Goal: Task Accomplishment & Management: Complete application form

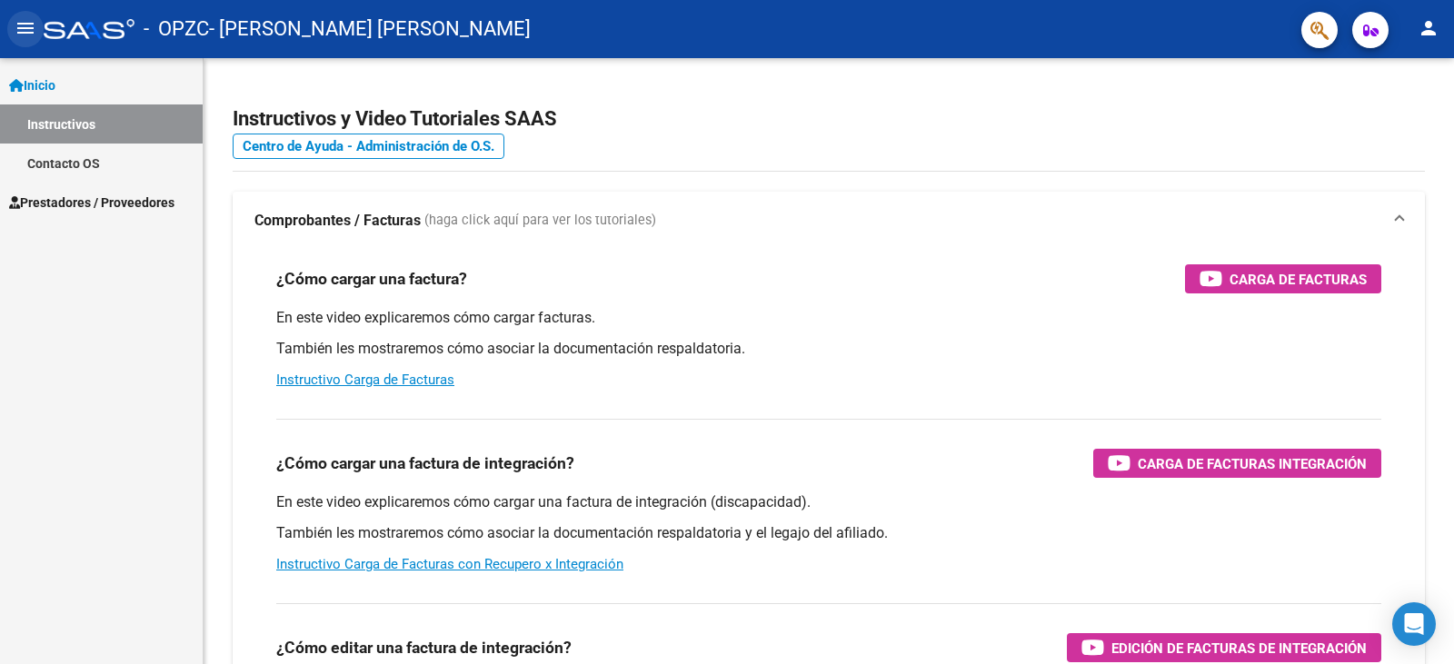
click at [34, 29] on mat-icon "menu" at bounding box center [26, 28] width 22 height 22
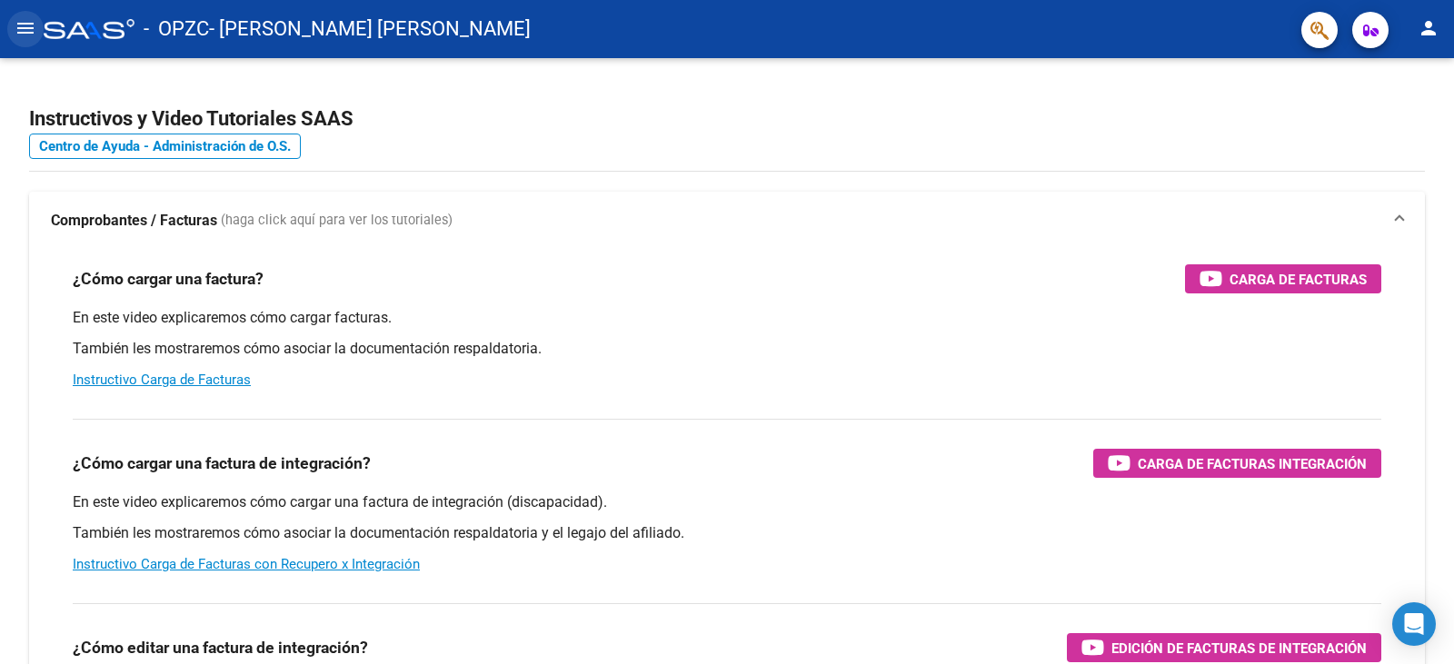
click at [34, 29] on mat-icon "menu" at bounding box center [26, 28] width 22 height 22
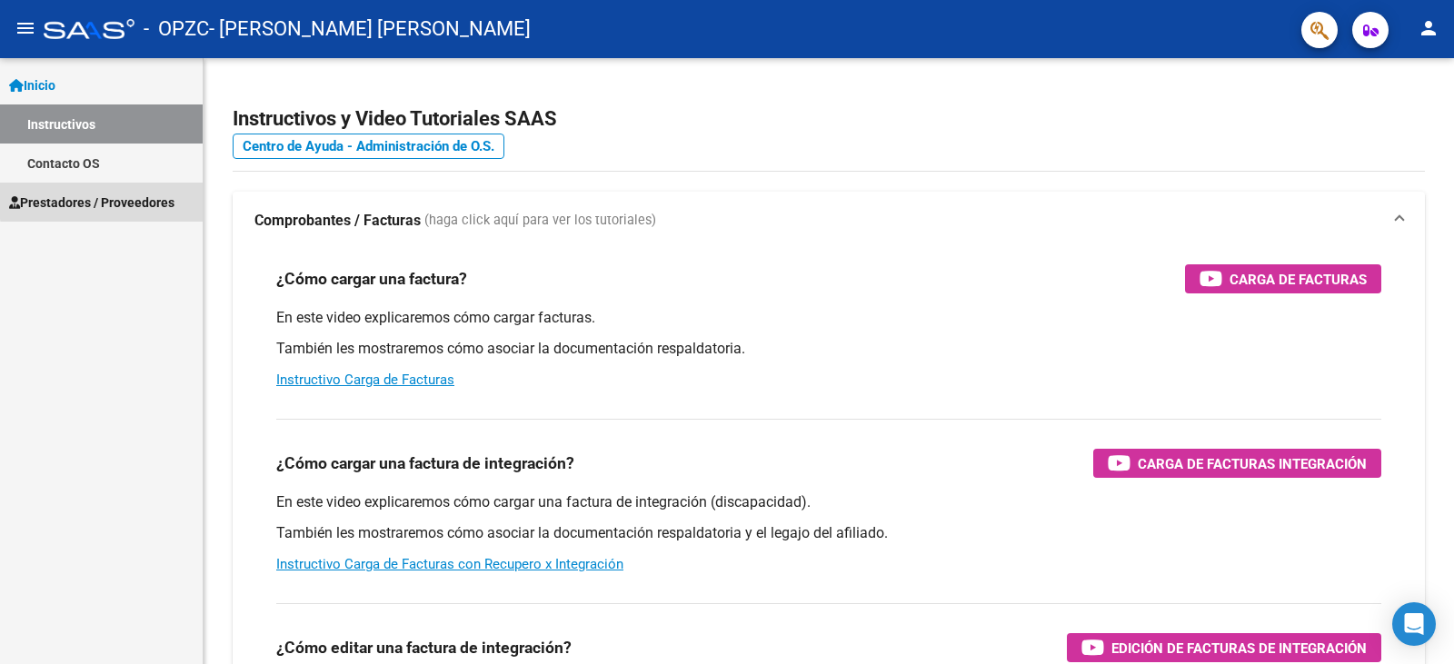
click at [147, 197] on span "Prestadores / Proveedores" at bounding box center [91, 203] width 165 height 20
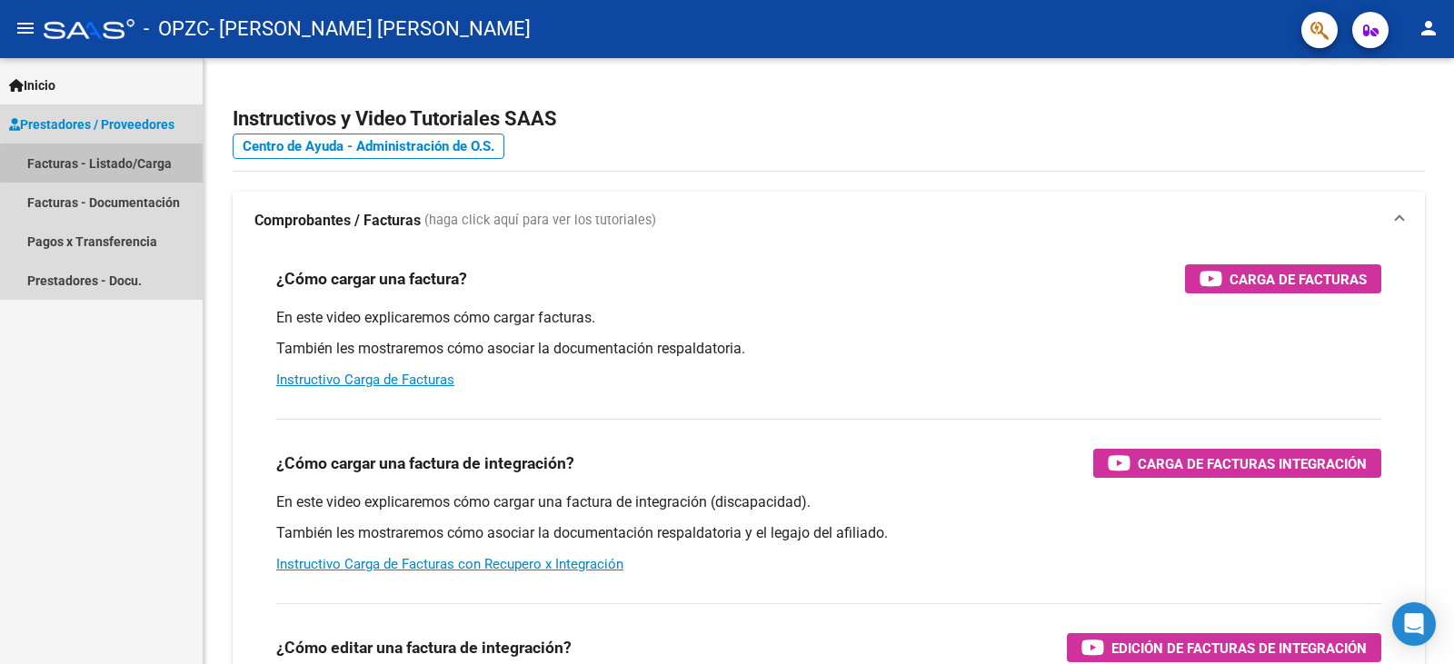
click at [147, 164] on link "Facturas - Listado/Carga" at bounding box center [101, 163] width 203 height 39
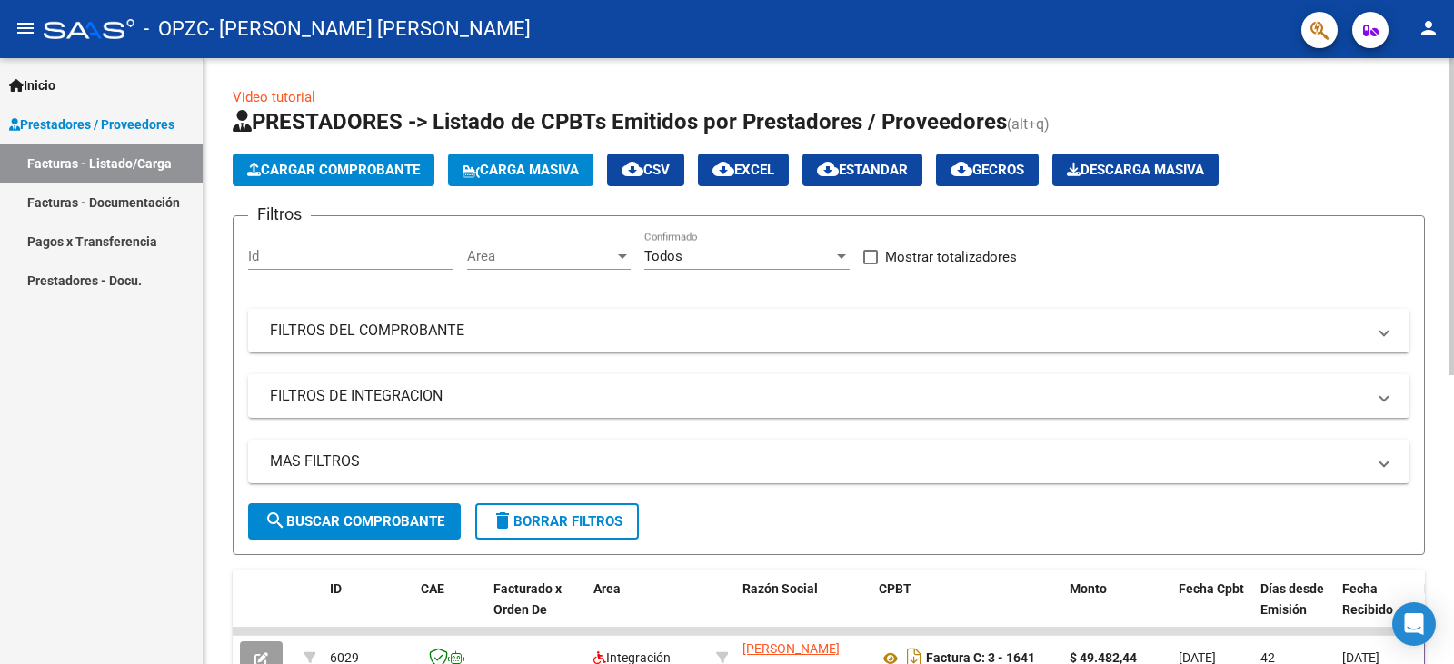
click at [345, 159] on button "Cargar Comprobante" at bounding box center [334, 170] width 202 height 33
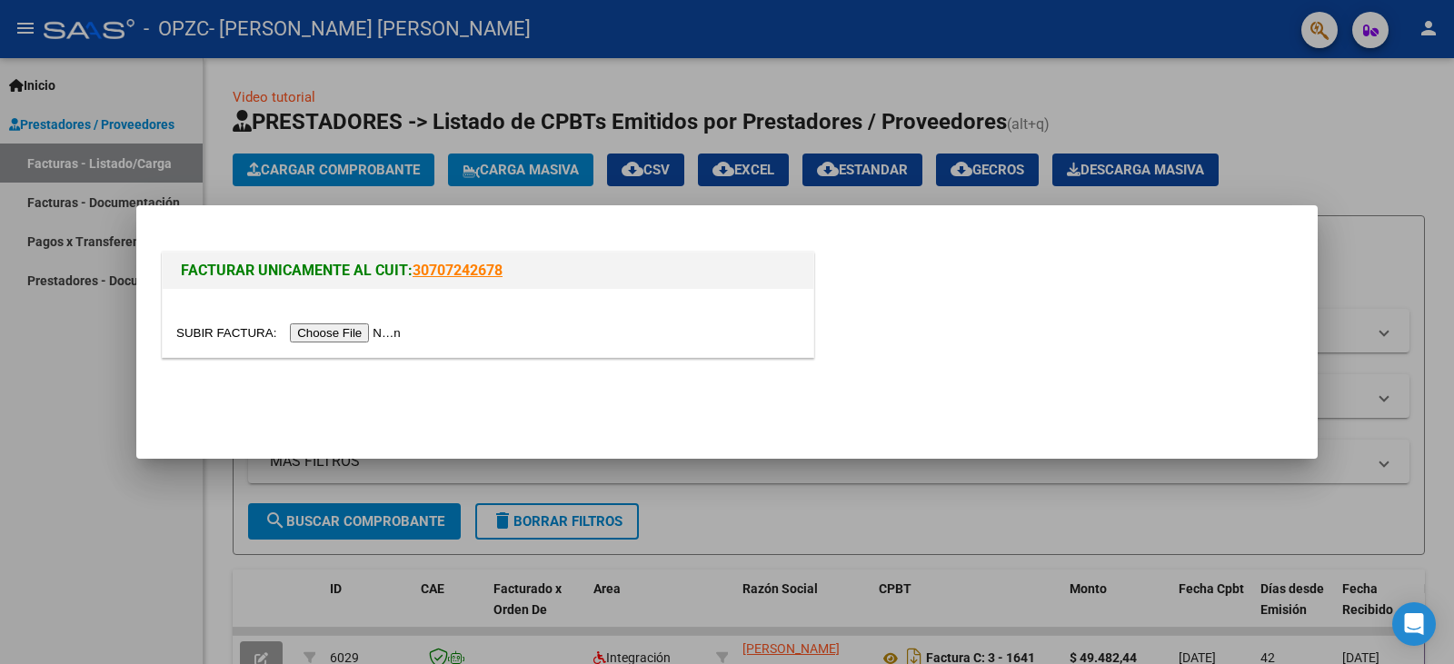
click at [404, 339] on input "file" at bounding box center [291, 333] width 230 height 19
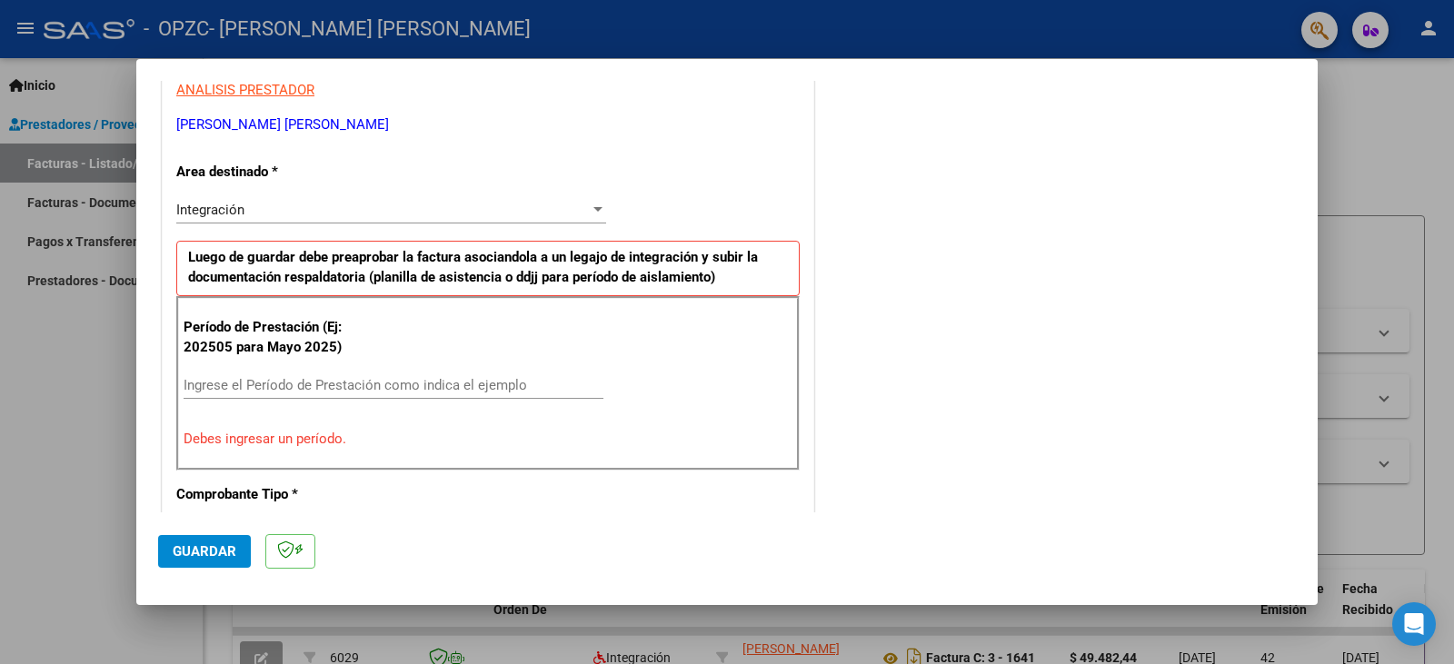
scroll to position [438, 0]
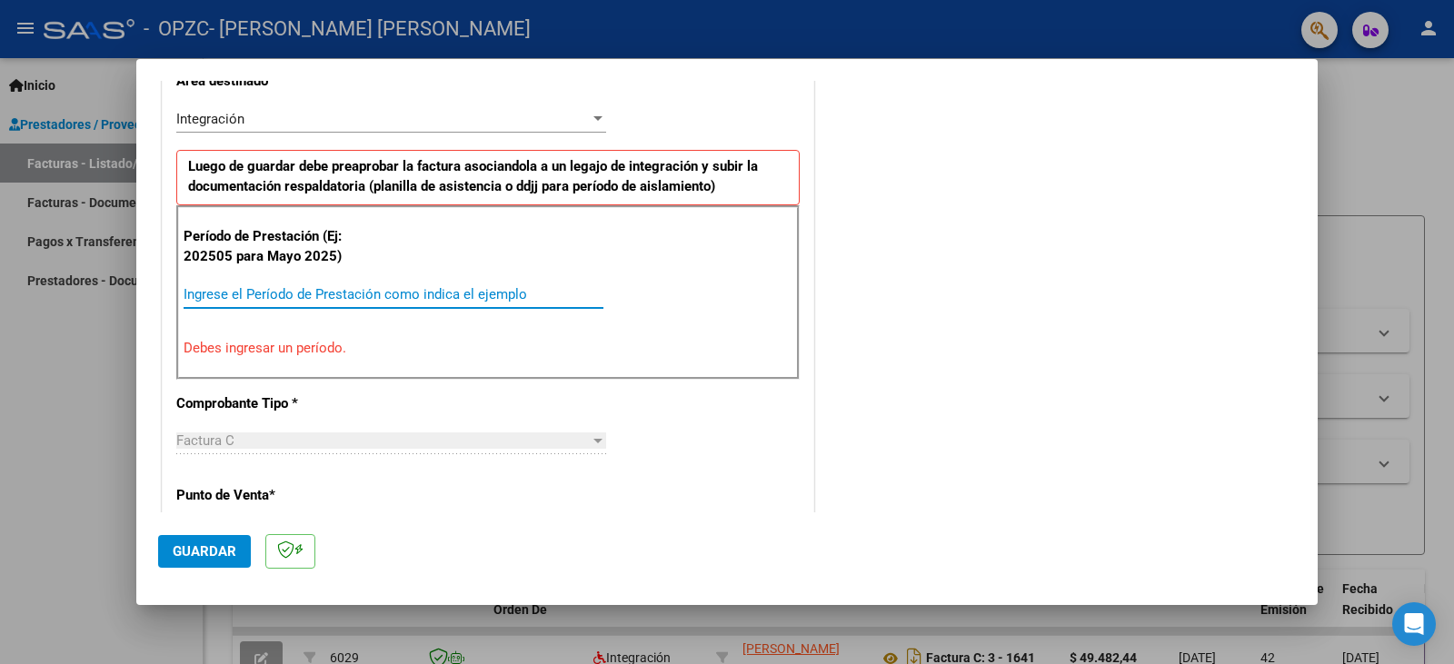
click at [497, 295] on input "Ingrese el Período de Prestación como indica el ejemplo" at bounding box center [394, 294] width 420 height 16
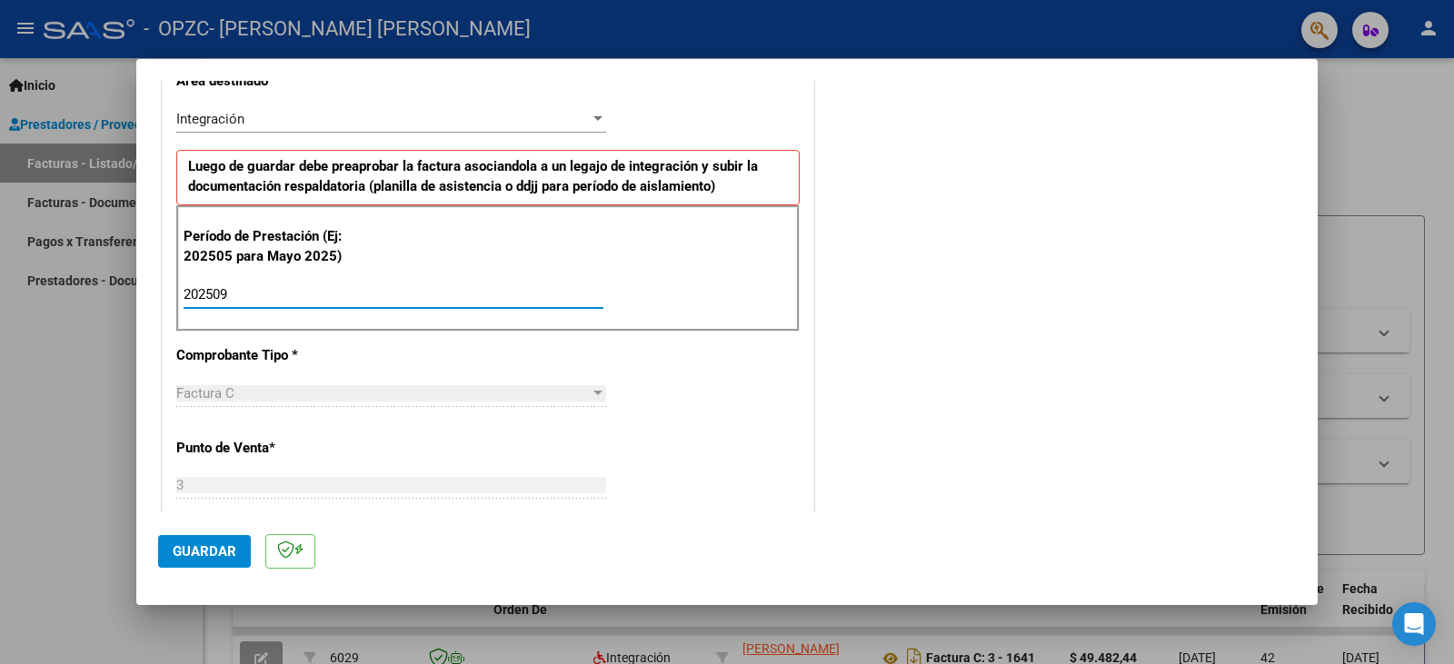
type input "202509"
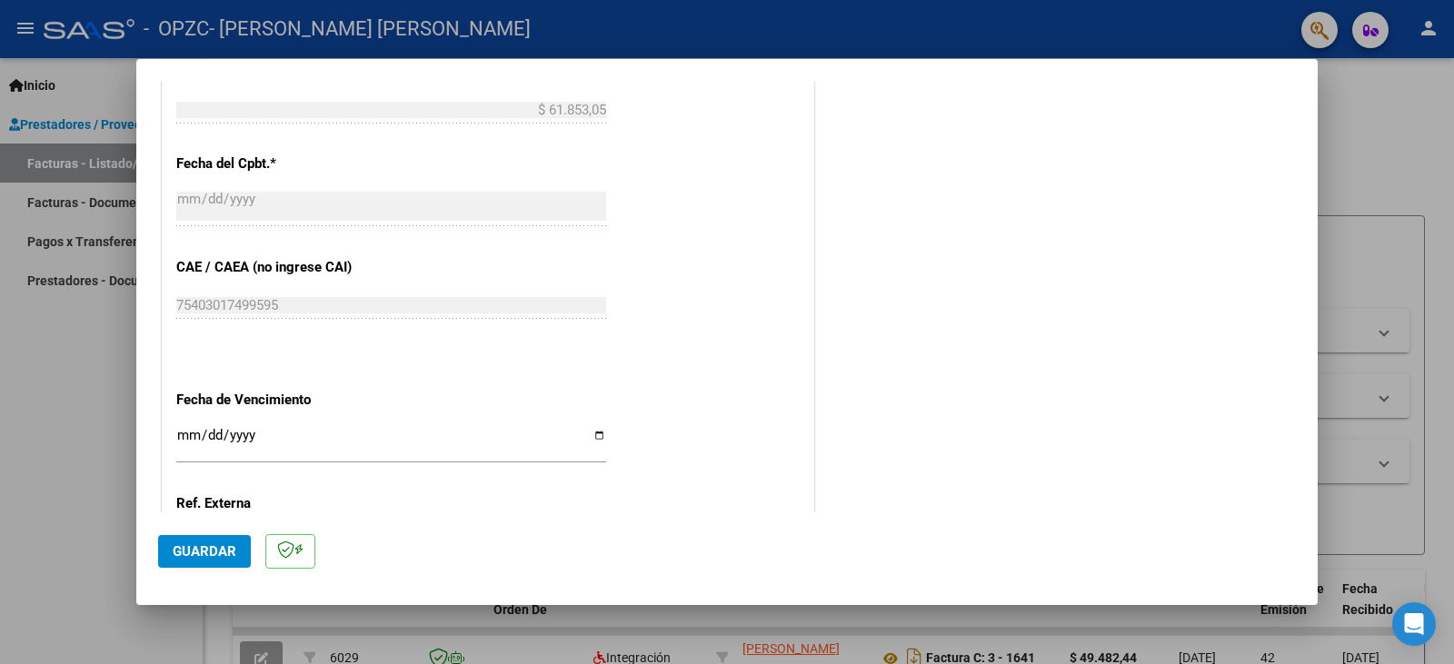
scroll to position [1074, 0]
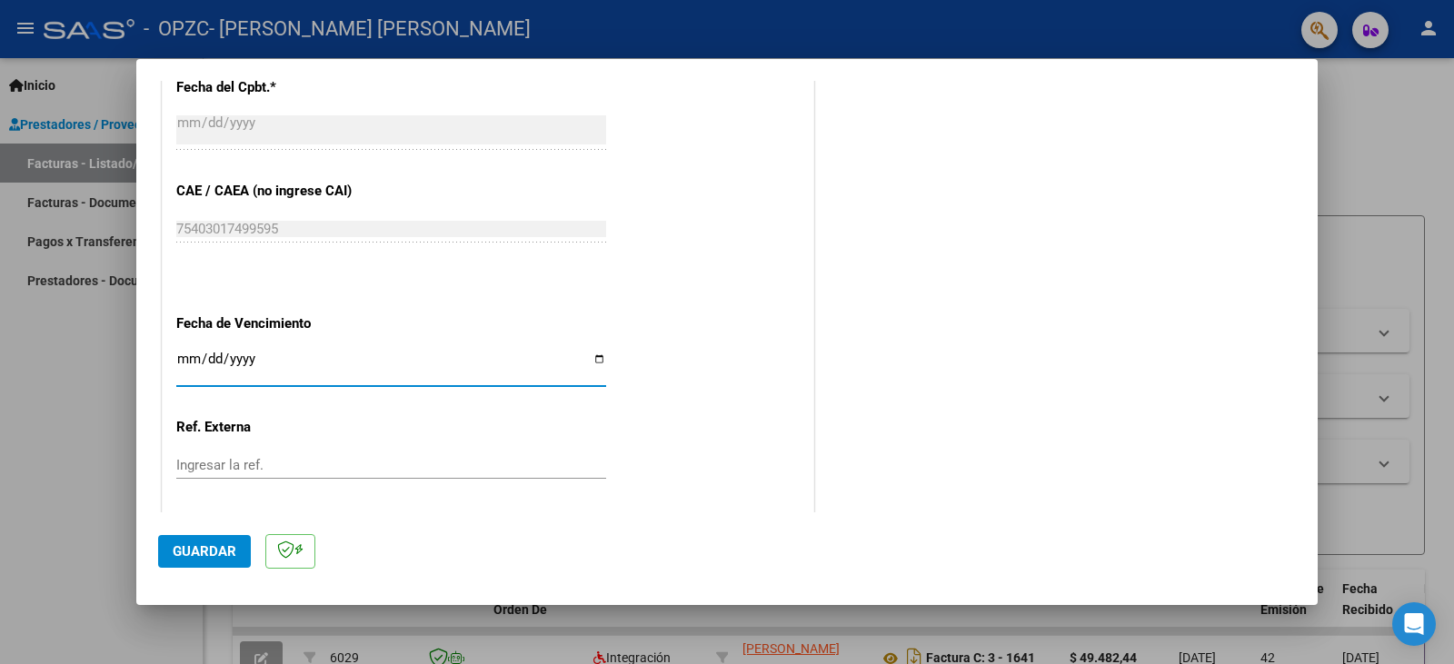
click at [179, 353] on input "Ingresar la fecha" at bounding box center [391, 366] width 430 height 29
type input "[DATE]"
click at [215, 552] on span "Guardar" at bounding box center [205, 552] width 64 height 16
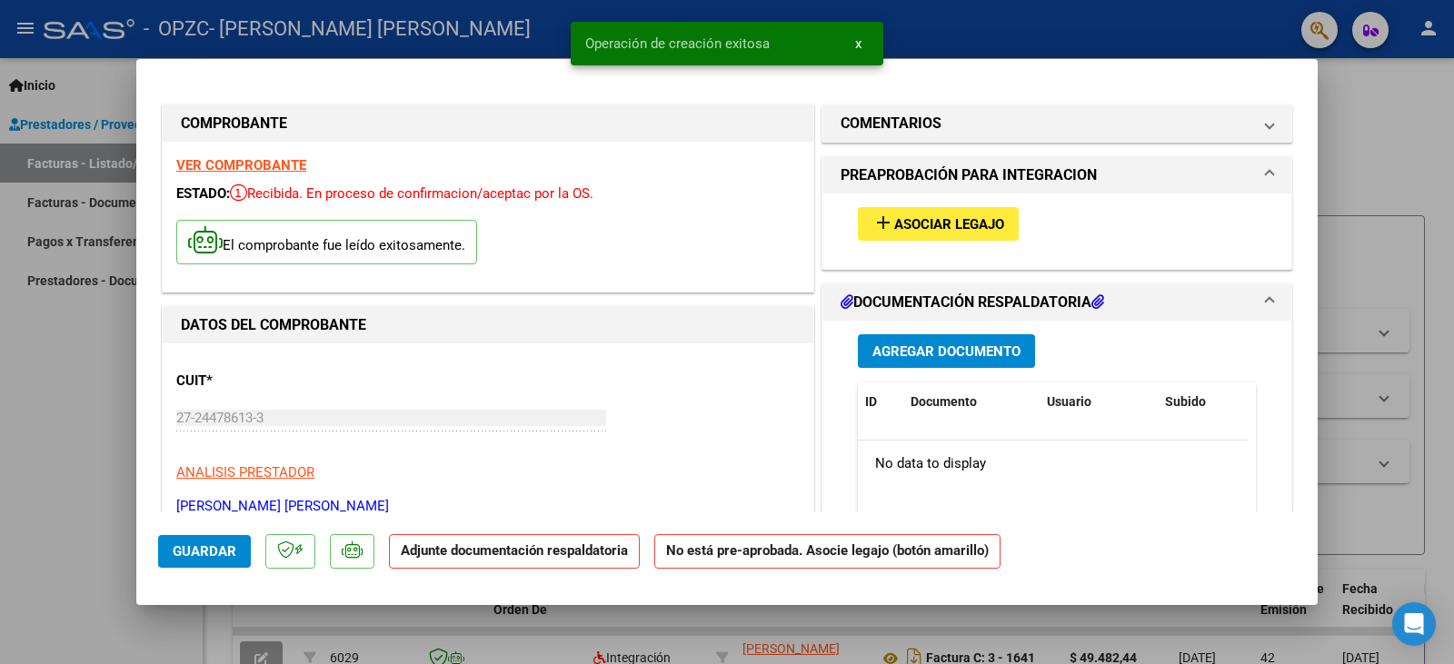
click at [954, 232] on span "Asociar Legajo" at bounding box center [949, 224] width 110 height 16
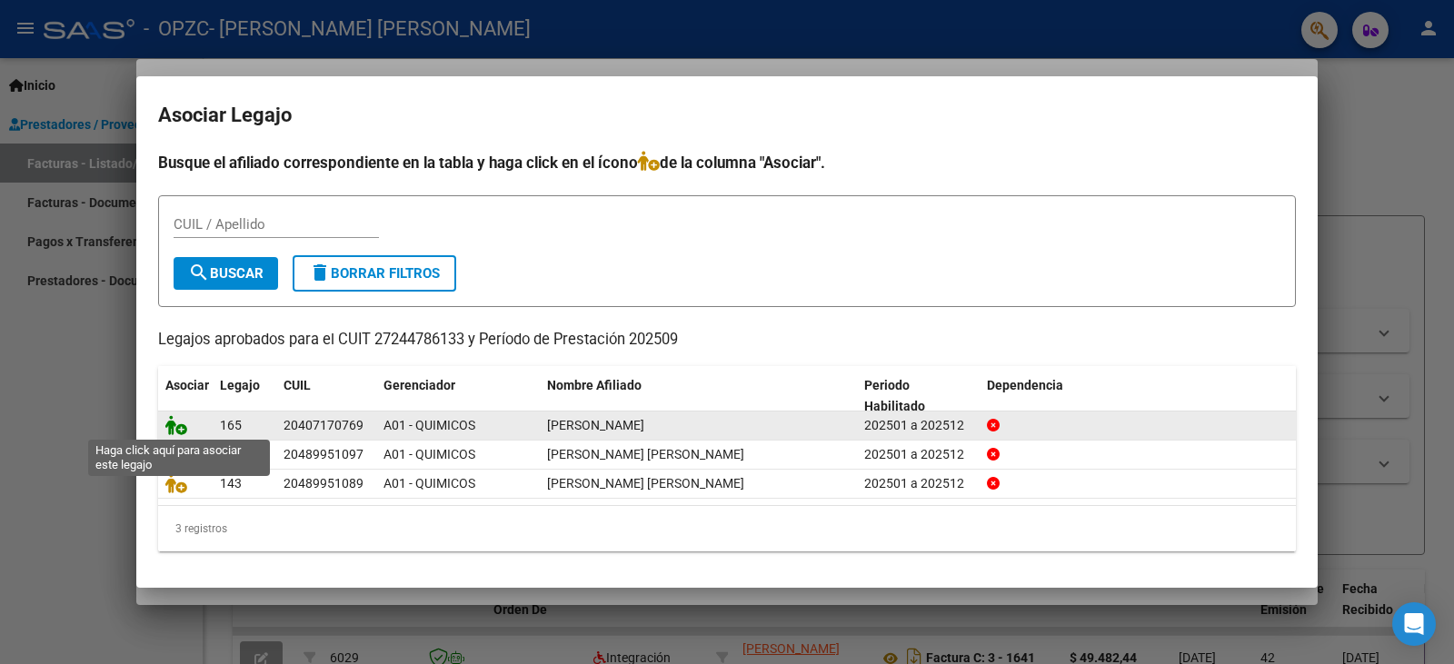
click at [179, 425] on icon at bounding box center [176, 425] width 22 height 20
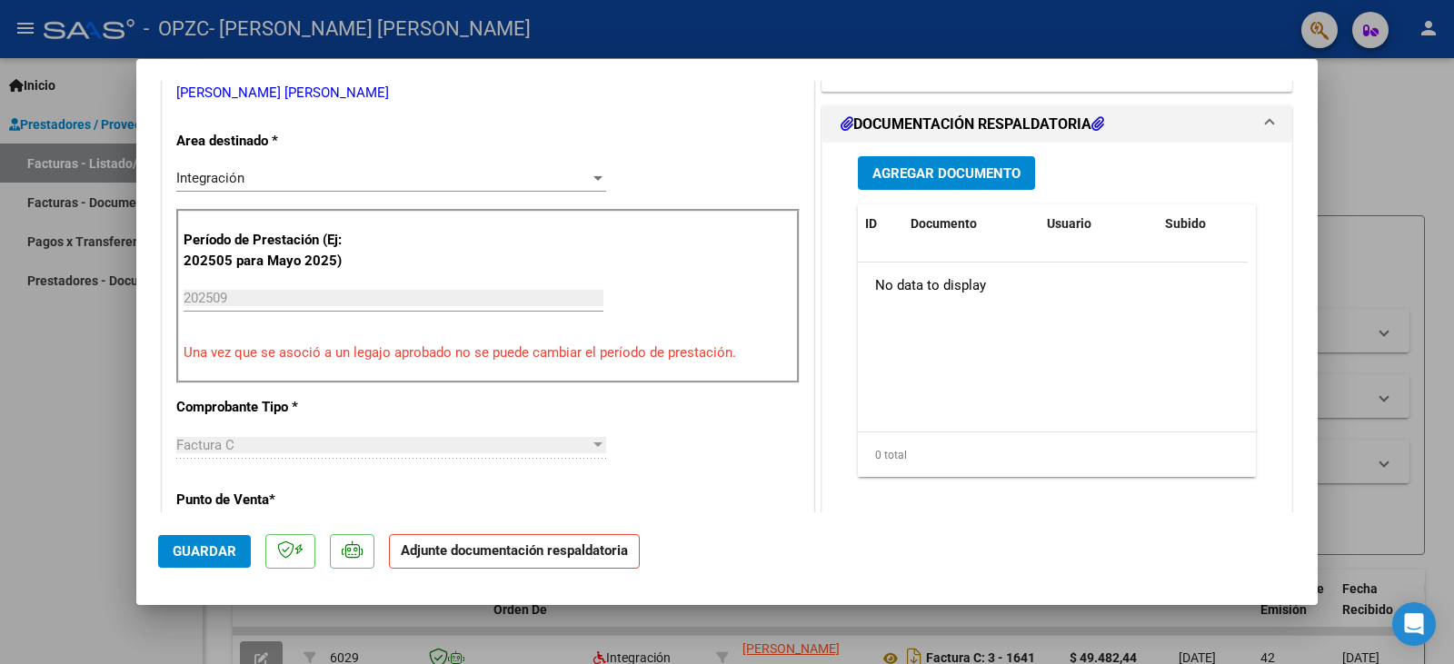
scroll to position [393, 0]
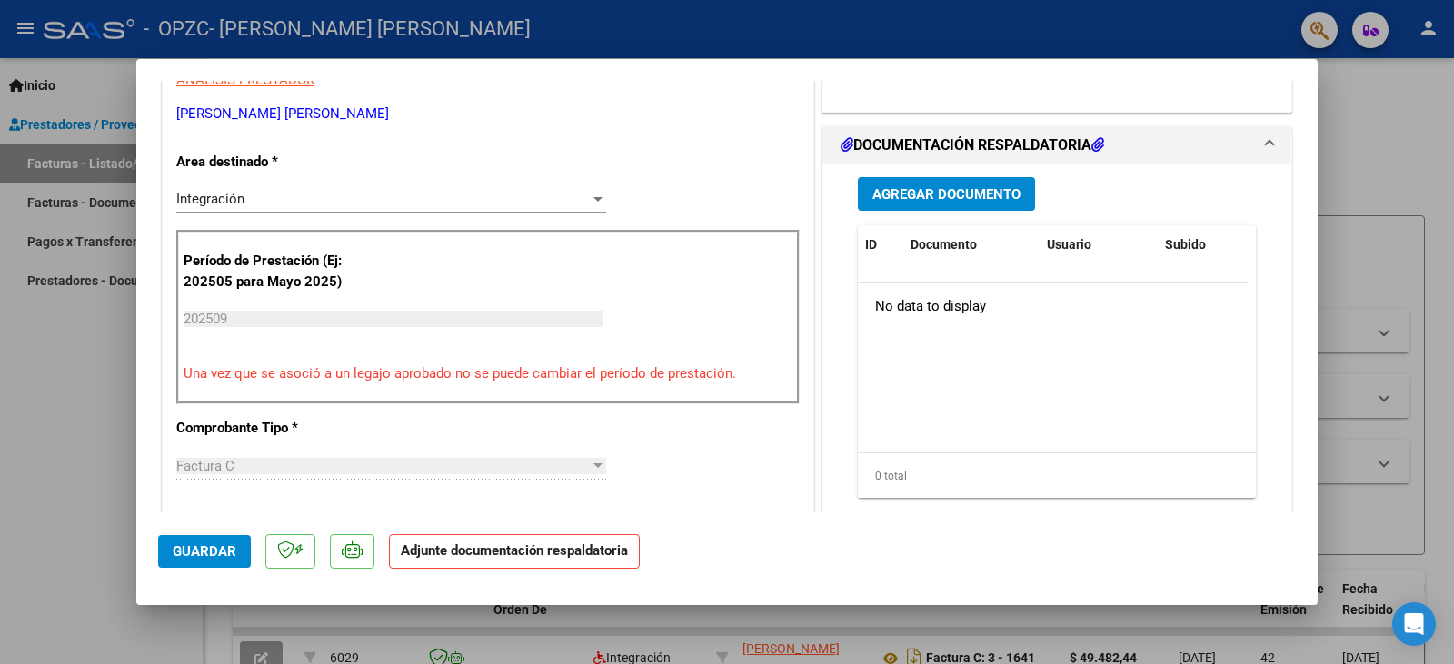
click at [978, 200] on span "Agregar Documento" at bounding box center [947, 194] width 148 height 16
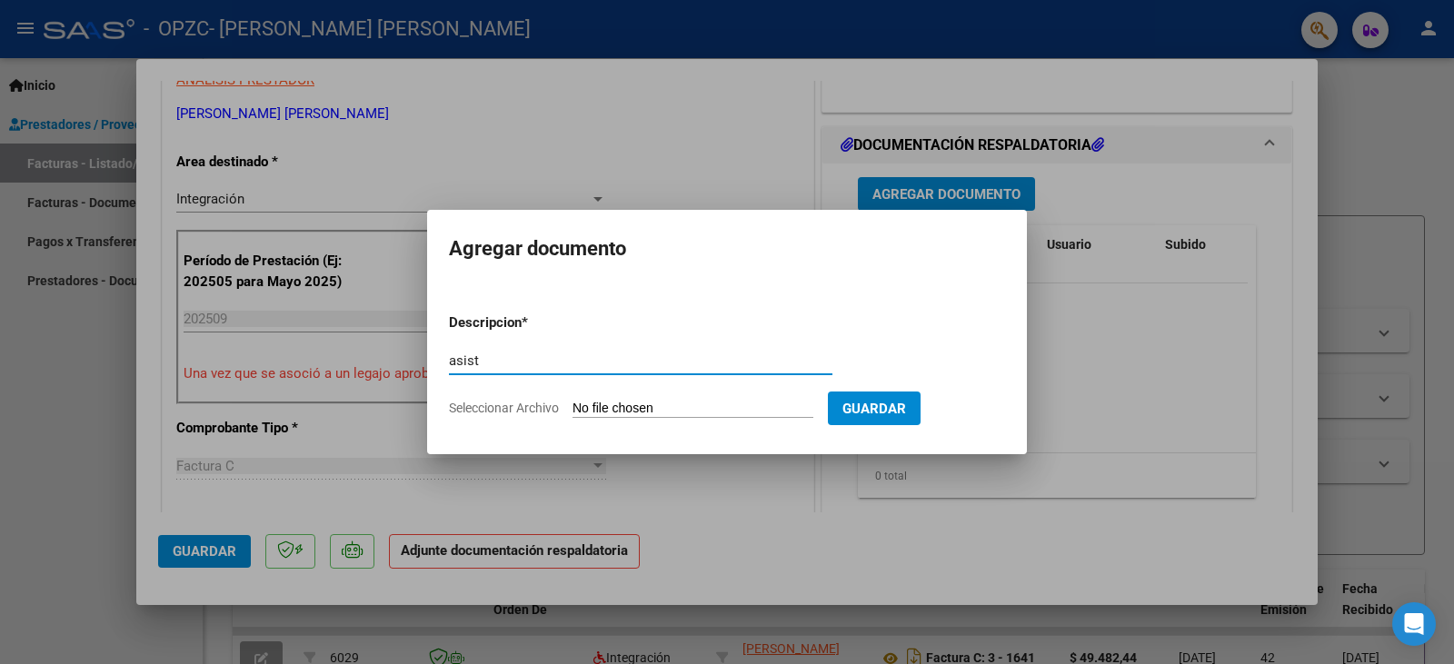
type input "asist"
click at [539, 406] on span "Seleccionar Archivo" at bounding box center [504, 408] width 110 height 15
click at [573, 406] on input "Seleccionar Archivo" at bounding box center [693, 409] width 241 height 17
type input "C:\fakepath\[PERSON_NAME].pdf"
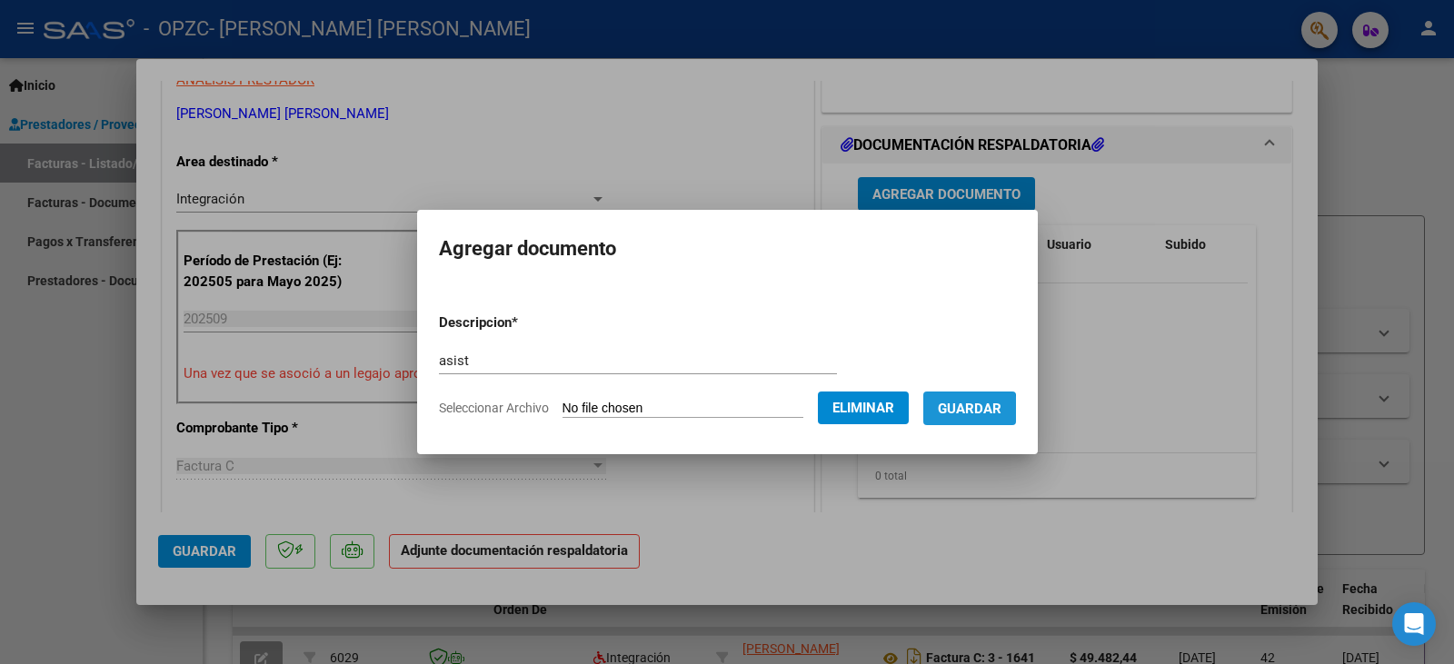
click at [980, 412] on span "Guardar" at bounding box center [970, 409] width 64 height 16
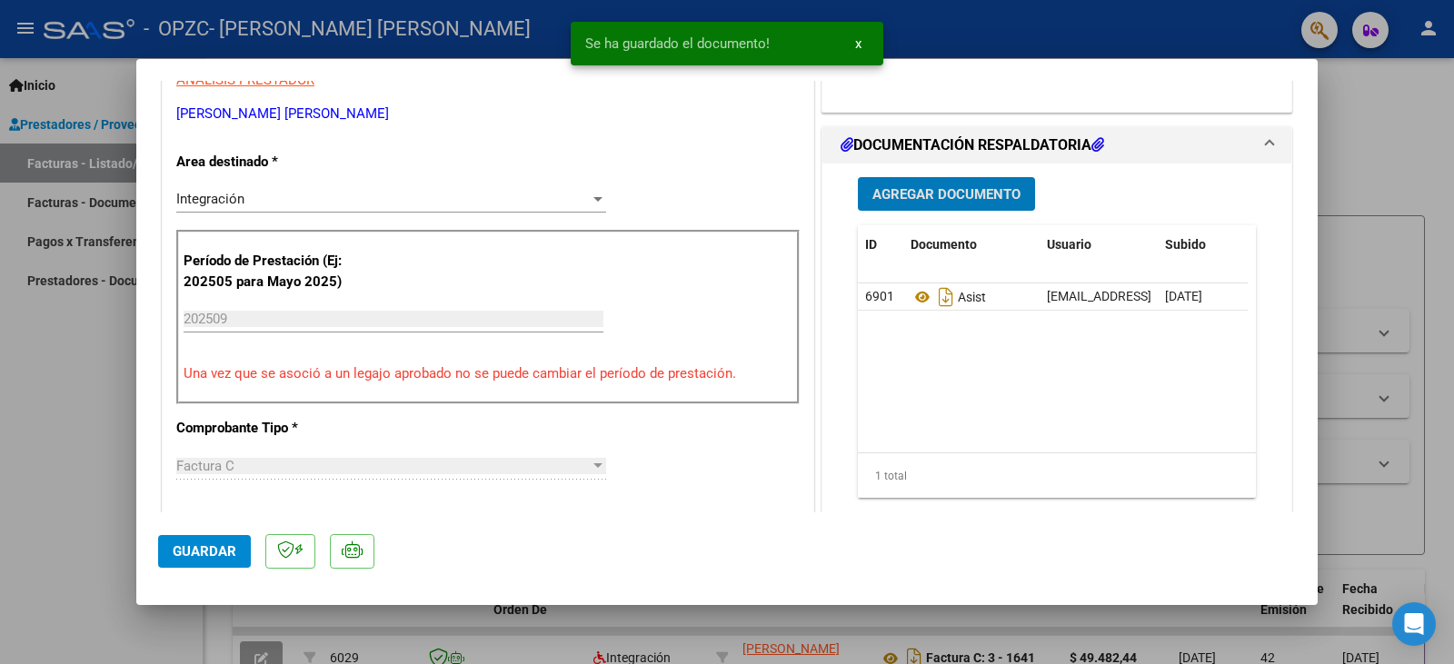
click at [960, 197] on span "Agregar Documento" at bounding box center [947, 194] width 148 height 16
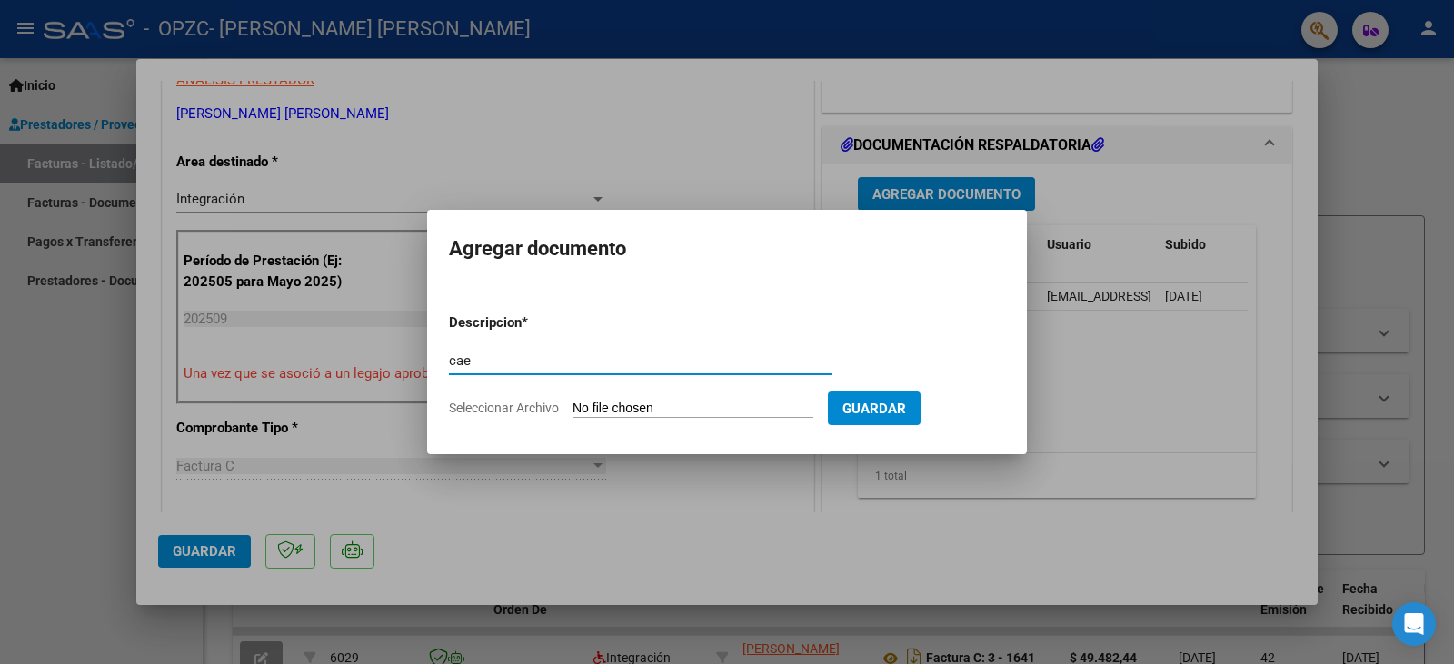
type input "cae"
click at [512, 404] on span "Seleccionar Archivo" at bounding box center [504, 408] width 110 height 15
click at [573, 404] on input "Seleccionar Archivo" at bounding box center [693, 409] width 241 height 17
type input "C:\fakepath\Sept cae [PERSON_NAME].pdf"
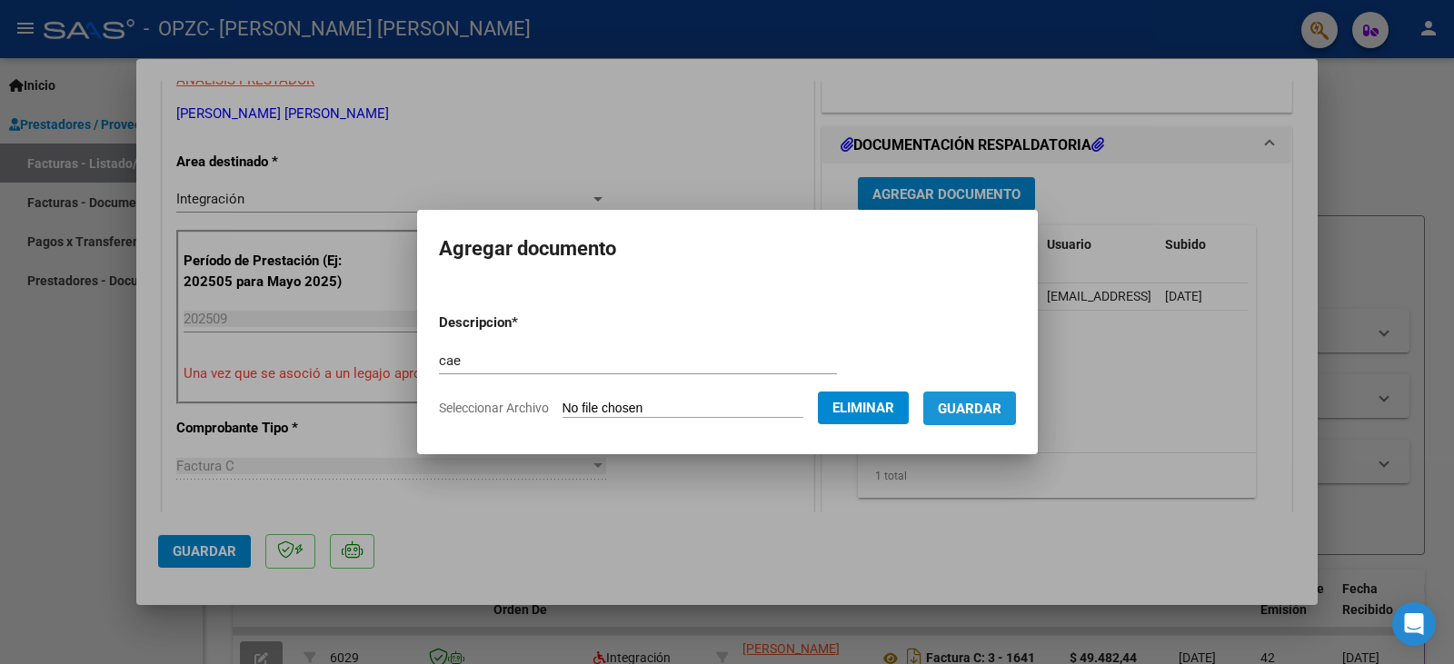
click at [1002, 405] on span "Guardar" at bounding box center [970, 409] width 64 height 16
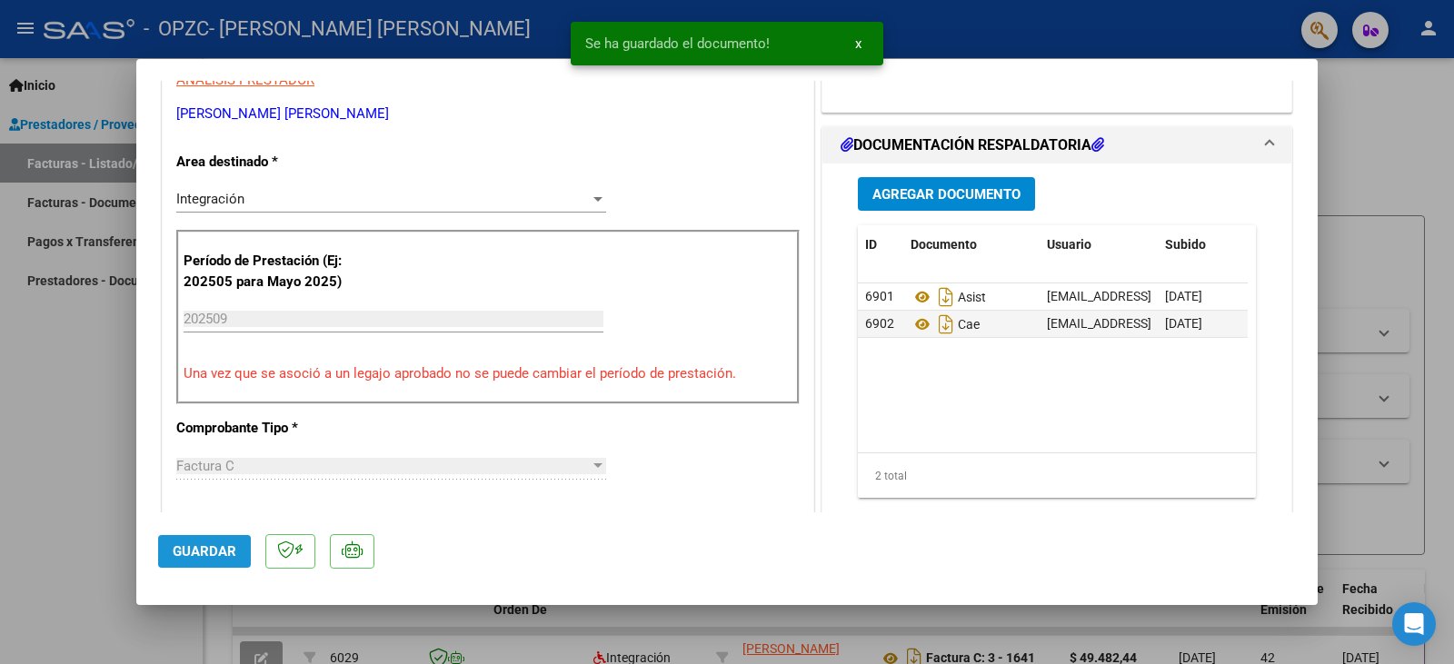
click at [220, 546] on span "Guardar" at bounding box center [205, 552] width 64 height 16
